Goal: Transaction & Acquisition: Subscribe to service/newsletter

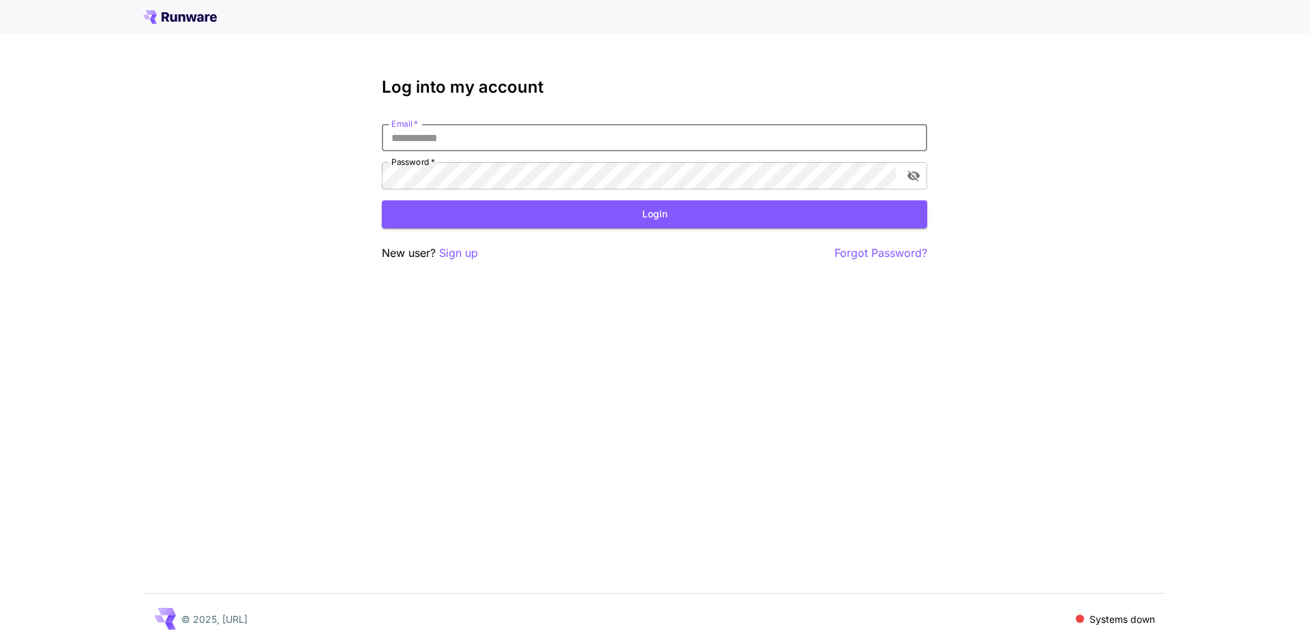
click at [627, 130] on input "Email   *" at bounding box center [655, 137] width 546 height 27
click at [473, 249] on p "Sign up" at bounding box center [458, 253] width 39 height 17
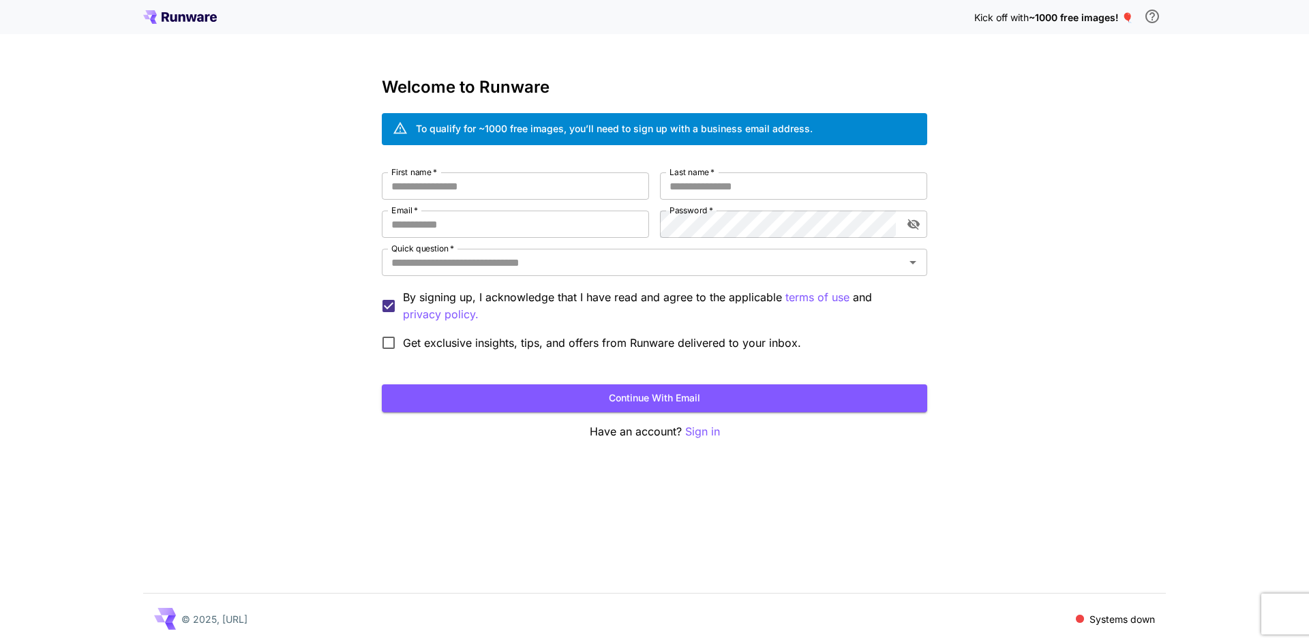
click at [479, 202] on div "First name   * First name   * Last name   * Last name   * Email   * Email   * P…" at bounding box center [655, 265] width 546 height 185
click at [481, 198] on input "First name   *" at bounding box center [515, 186] width 267 height 27
click at [660, 131] on div "To qualify for ~1000 free images, you’ll need to sign up with a business email …" at bounding box center [614, 128] width 397 height 14
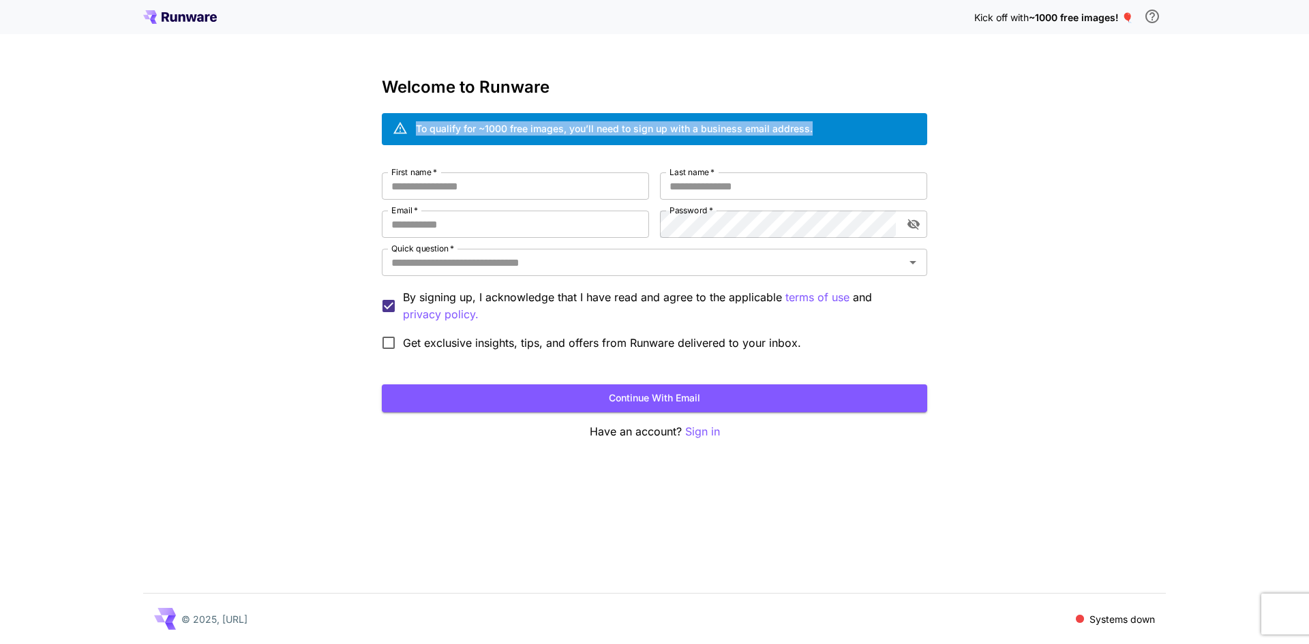
click at [660, 131] on div "To qualify for ~1000 free images, you’ll need to sign up with a business email …" at bounding box center [614, 128] width 397 height 14
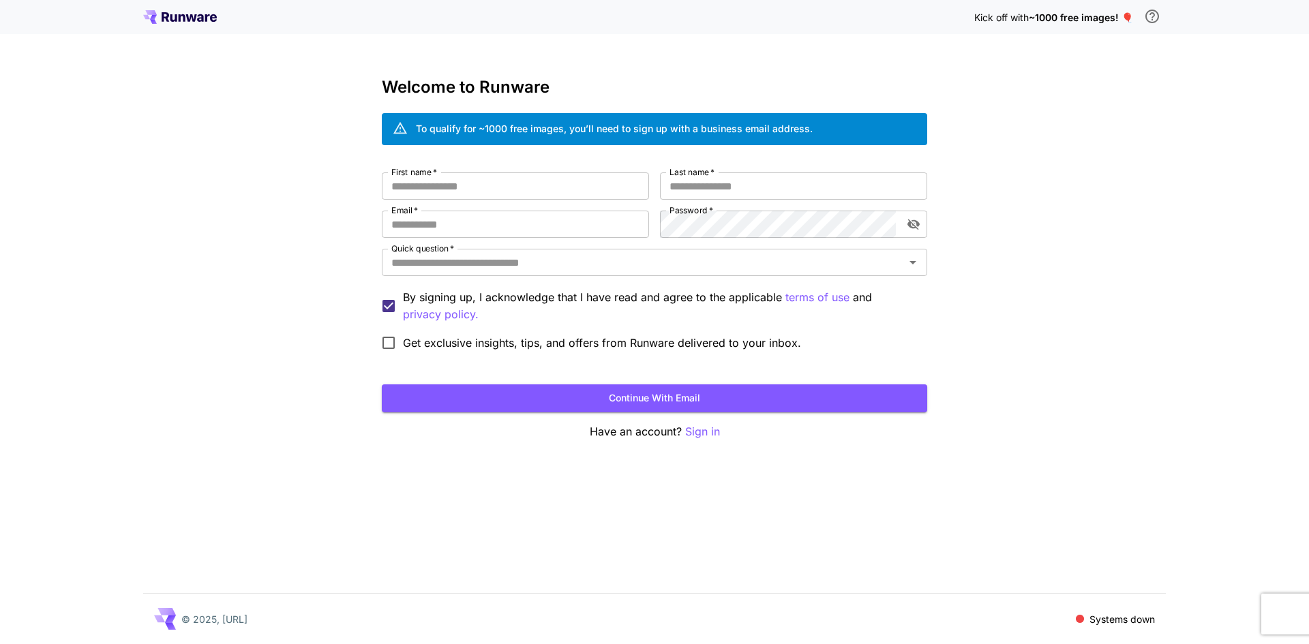
click at [330, 241] on div "Kick off with ~1000 free images! 🎈 Welcome to Runware To qualify for ~1000 free…" at bounding box center [654, 322] width 1309 height 644
click at [180, 20] on icon at bounding box center [182, 18] width 7 height 8
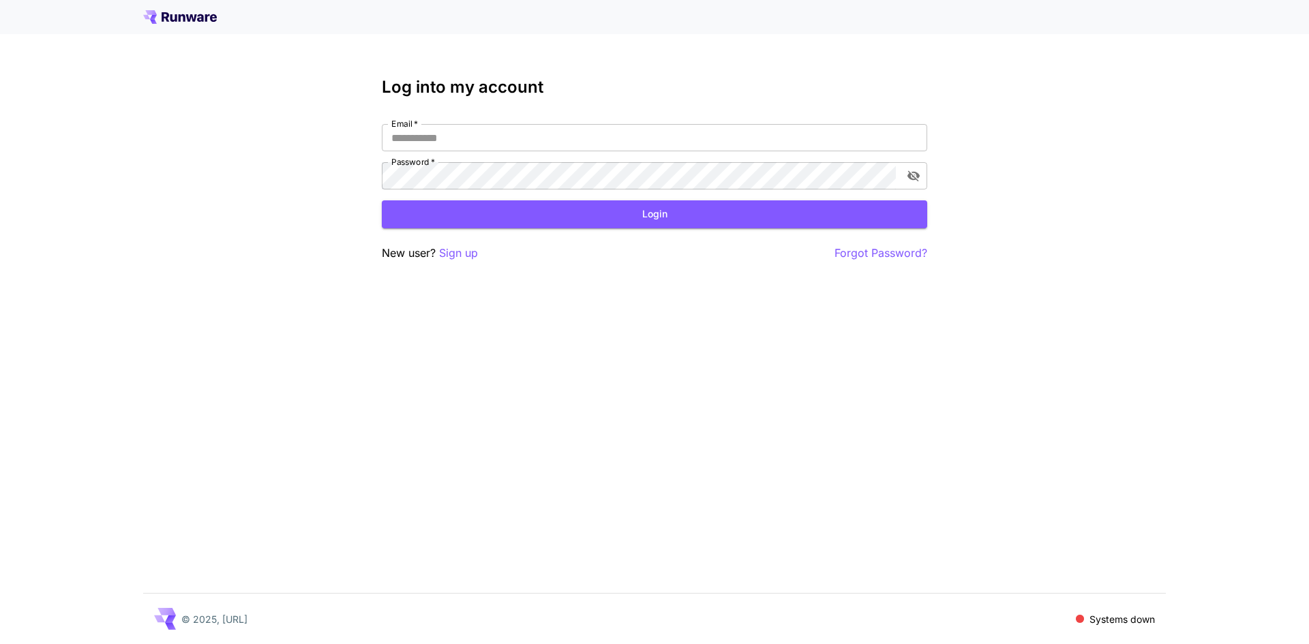
click at [405, 295] on div "Log into my account Email   * Email   * Password   * Password   * Login New use…" at bounding box center [654, 322] width 1309 height 644
click at [380, 351] on div "Log into my account Email   * Email   * Password   * Password   * Login New use…" at bounding box center [654, 322] width 1309 height 644
